Goal: Task Accomplishment & Management: Use online tool/utility

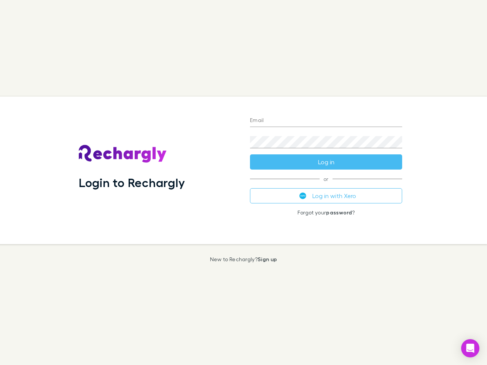
click at [243, 182] on div "Login to Rechargly" at bounding box center [158, 171] width 171 height 148
click at [326, 121] on input "Email" at bounding box center [326, 121] width 152 height 12
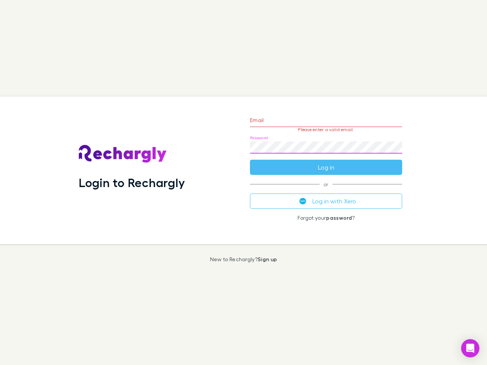
click at [326, 162] on form "Email Please enter a valid email. Password Log in" at bounding box center [326, 142] width 152 height 66
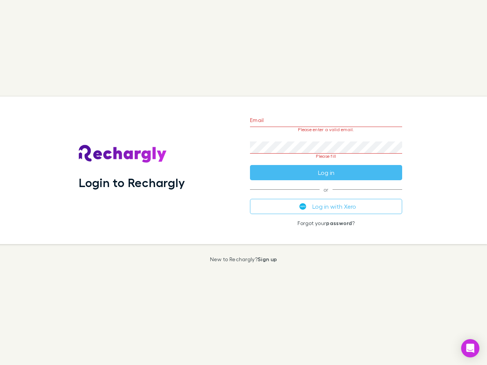
click at [326, 196] on div "Email Please enter a valid email. Password Please fill Log in or Log in with Xe…" at bounding box center [326, 171] width 164 height 148
click at [470, 348] on icon "Open Intercom Messenger" at bounding box center [470, 348] width 8 height 9
